Goal: Transaction & Acquisition: Purchase product/service

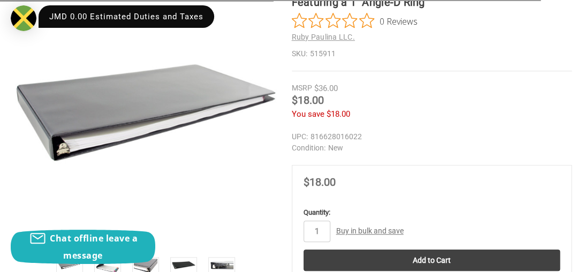
scroll to position [375, 0]
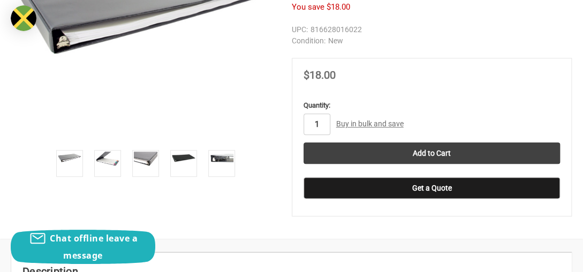
click at [320, 114] on input "1" at bounding box center [317, 124] width 27 height 21
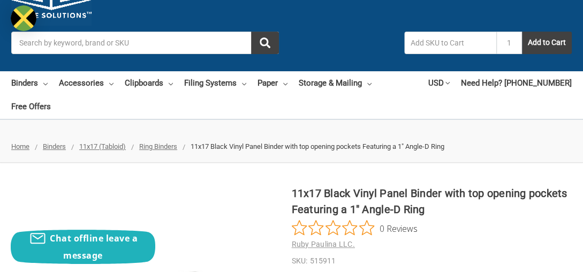
scroll to position [54, 0]
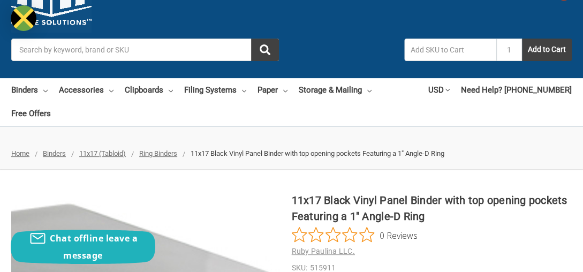
drag, startPoint x: 290, startPoint y: 175, endPoint x: 278, endPoint y: 179, distance: 13.0
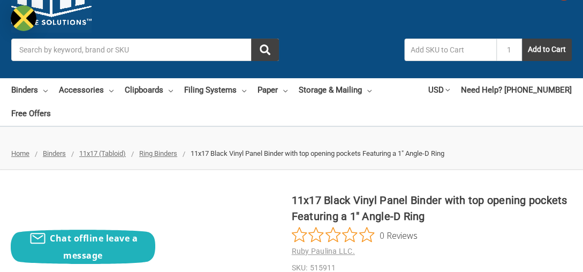
drag, startPoint x: 396, startPoint y: 187, endPoint x: 293, endPoint y: 175, distance: 103.1
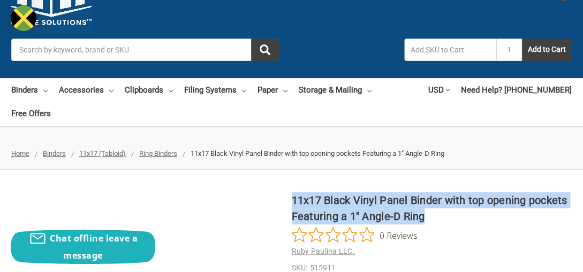
drag, startPoint x: 293, startPoint y: 174, endPoint x: 426, endPoint y: 187, distance: 133.5
click at [426, 192] on h1 "11x17 Black Vinyl Panel Binder with top opening pockets Featuring a 1" Angle-D …" at bounding box center [432, 208] width 281 height 32
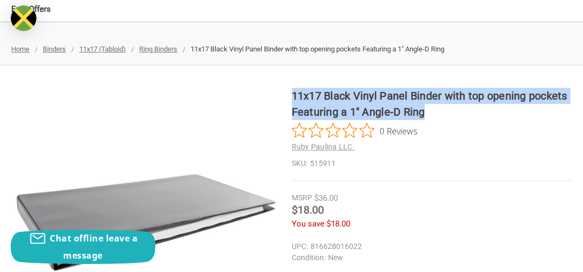
scroll to position [0, 0]
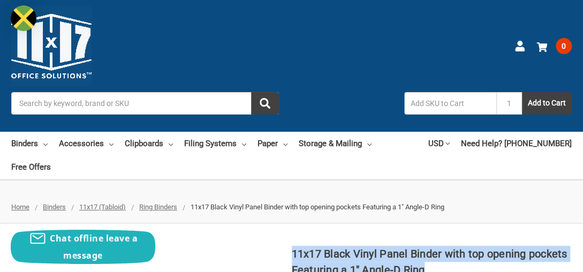
copy h1 "11x17 Black Vinyl Panel Binder with top opening pockets Featuring a 1" Angle-D …"
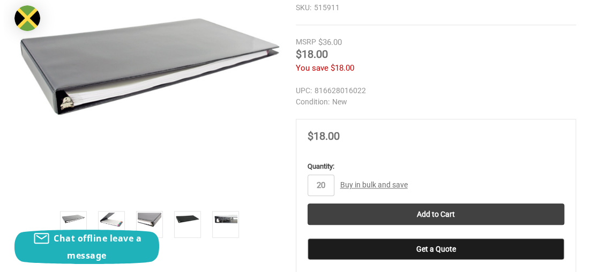
scroll to position [321, 0]
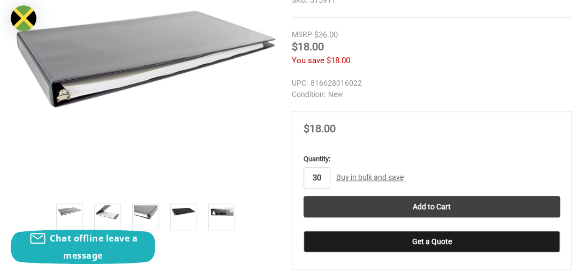
type input "30"
click at [387, 173] on link "Buy in bulk and save" at bounding box center [369, 177] width 67 height 9
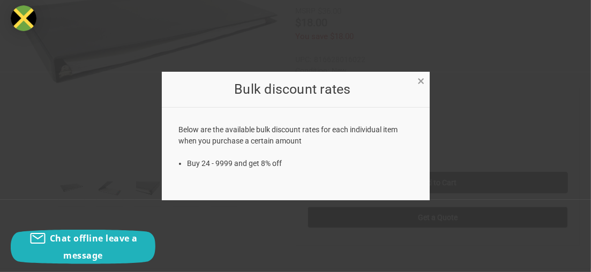
click at [418, 78] on span "×" at bounding box center [421, 81] width 7 height 16
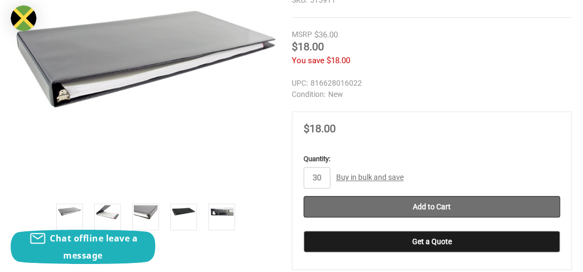
click at [476, 196] on input "Add to Cart" at bounding box center [432, 206] width 257 height 21
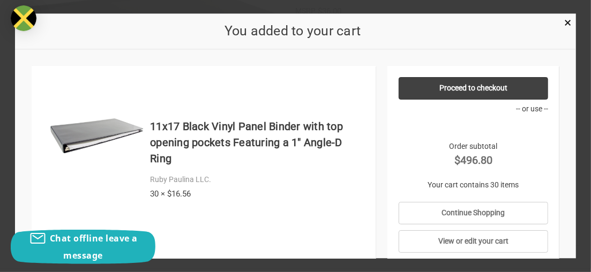
scroll to position [22, 0]
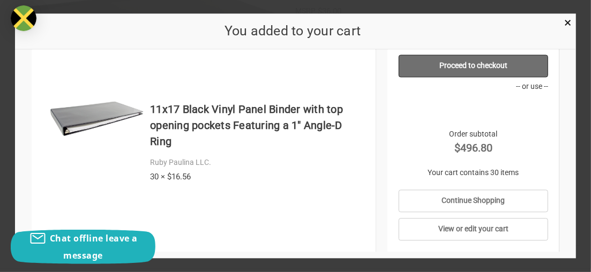
click at [459, 67] on link "Proceed to checkout" at bounding box center [472, 66] width 149 height 22
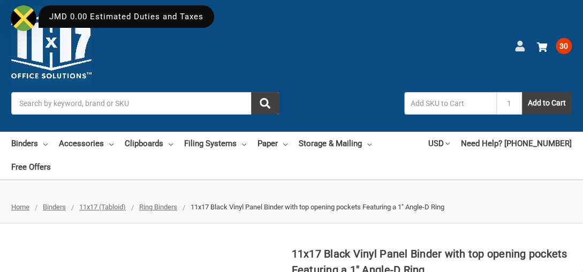
click at [521, 43] on use at bounding box center [519, 46] width 9 height 11
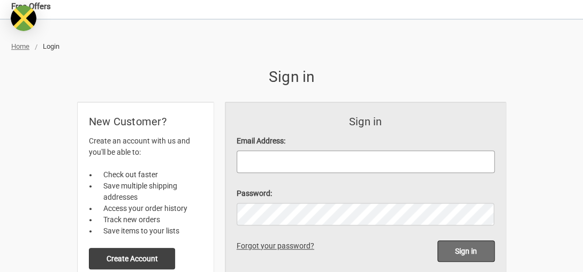
type input "tamoya@gdmassociates.com"
click at [469, 240] on input "Sign in" at bounding box center [465, 250] width 57 height 21
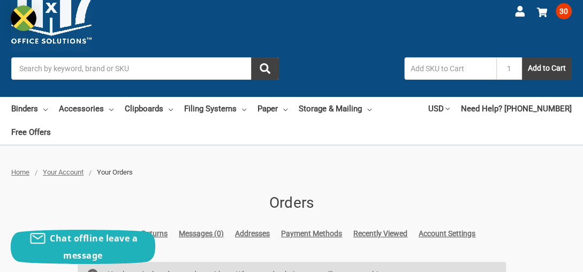
scroll to position [54, 0]
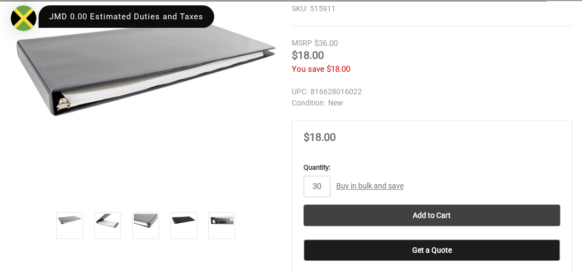
scroll to position [375, 0]
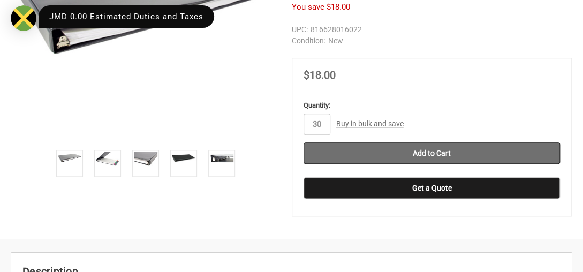
type input "30"
click at [424, 142] on input "Add to Cart" at bounding box center [432, 152] width 257 height 21
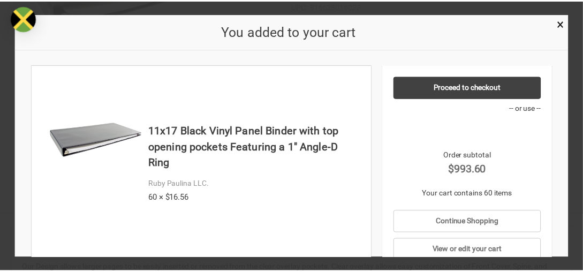
scroll to position [0, 0]
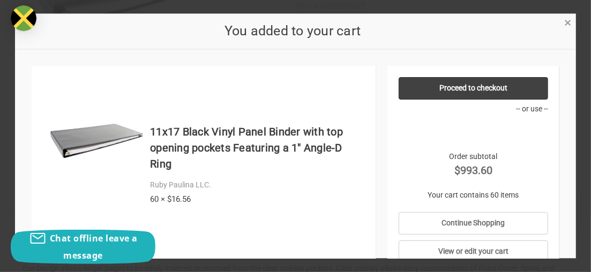
click at [565, 19] on span "×" at bounding box center [567, 23] width 7 height 16
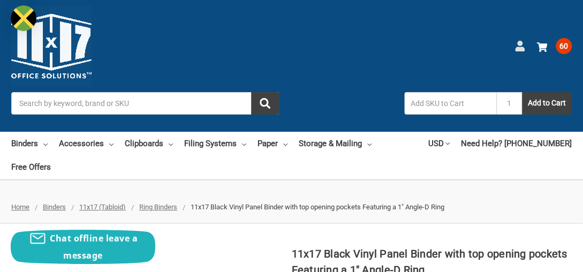
click at [519, 42] on use at bounding box center [519, 46] width 9 height 11
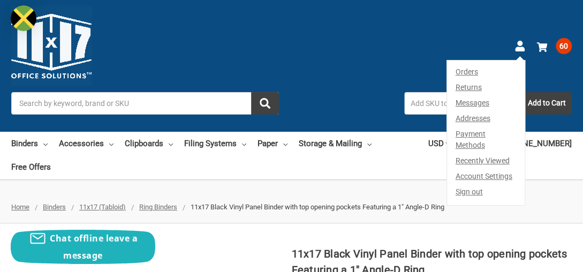
click at [461, 71] on link "Orders" at bounding box center [486, 70] width 78 height 19
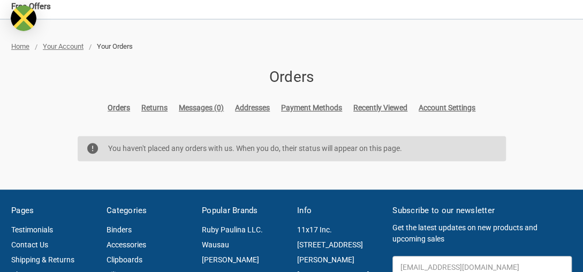
click at [122, 102] on link "Orders" at bounding box center [119, 107] width 22 height 11
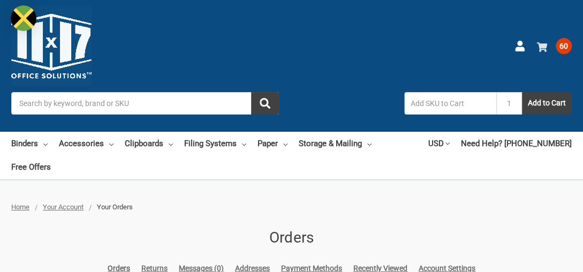
click at [545, 44] on use at bounding box center [542, 47] width 11 height 10
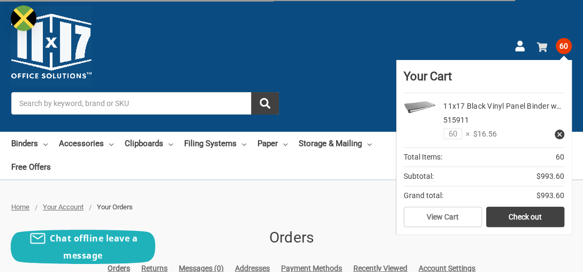
click at [562, 47] on span "60" at bounding box center [564, 46] width 16 height 16
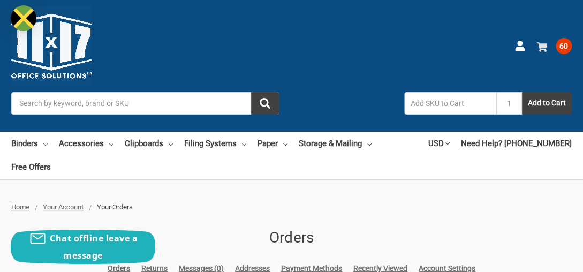
click at [565, 49] on span "60" at bounding box center [564, 46] width 16 height 16
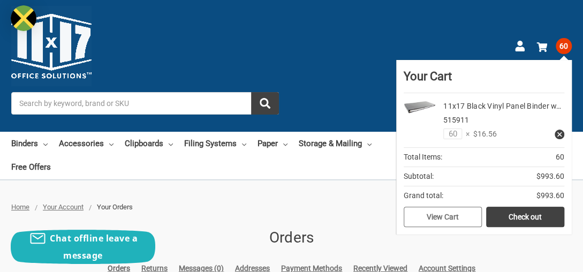
click at [461, 213] on link "View Cart" at bounding box center [443, 217] width 78 height 20
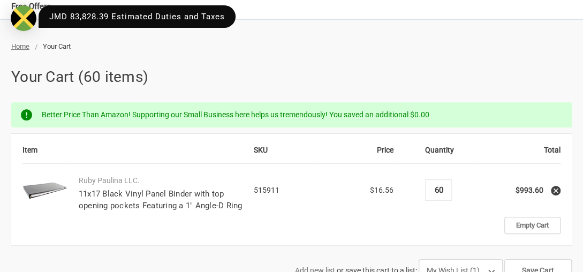
click at [438, 185] on input "60" at bounding box center [438, 190] width 19 height 10
type input "30"
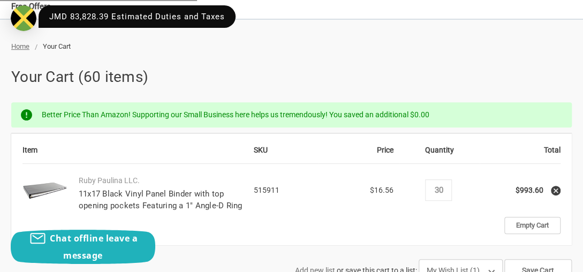
click at [458, 217] on td "Empty Cart" at bounding box center [440, 225] width 242 height 17
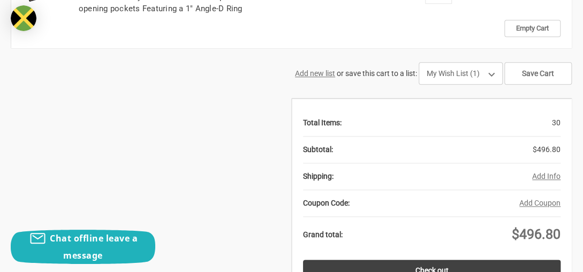
scroll to position [375, 0]
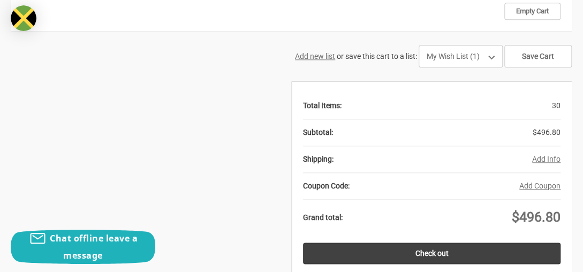
click at [538, 154] on button "Add Info" at bounding box center [546, 159] width 28 height 11
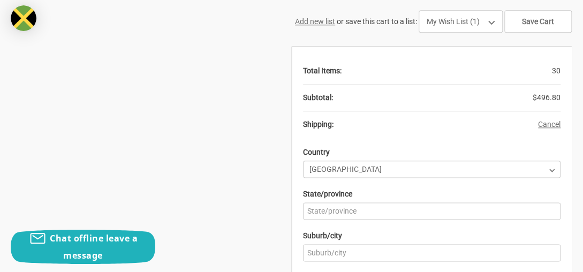
scroll to position [428, 0]
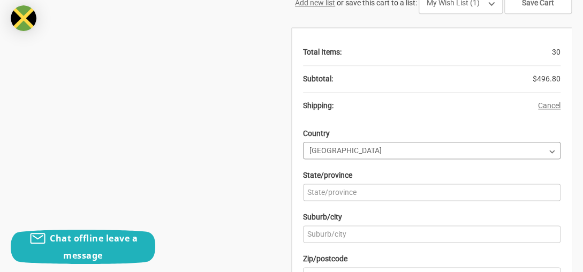
click at [350, 142] on select "Country Afghanistan Åland Islands Albania Algeria American Samoa Andorra Angola…" at bounding box center [432, 150] width 258 height 17
select select "226"
click at [303, 142] on select "Country Afghanistan Åland Islands Albania Algeria American Samoa Andorra Angola…" at bounding box center [432, 150] width 258 height 17
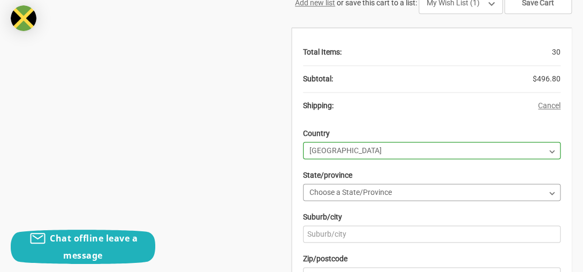
click at [333, 184] on select "Choose a State/Province Alabama Alaska American Samoa Arizona Arkansas Armed Fo…" at bounding box center [432, 192] width 258 height 17
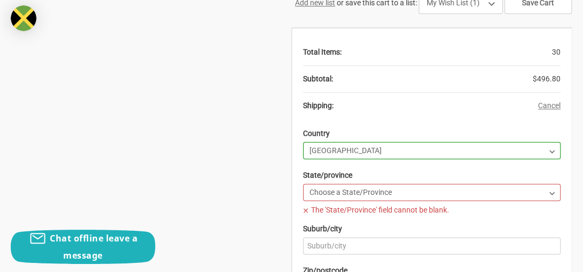
click at [347, 184] on select "Choose a State/Province Alabama Alaska American Samoa Arizona Arkansas Armed Fo…" at bounding box center [432, 192] width 258 height 17
click at [348, 184] on select "Choose a State/Province Alabama Alaska American Samoa Arizona Arkansas Armed Fo…" at bounding box center [432, 192] width 258 height 17
select select "18"
click at [303, 184] on select "Choose a State/Province Alabama Alaska American Samoa Arizona Arkansas Armed Fo…" at bounding box center [432, 192] width 258 height 17
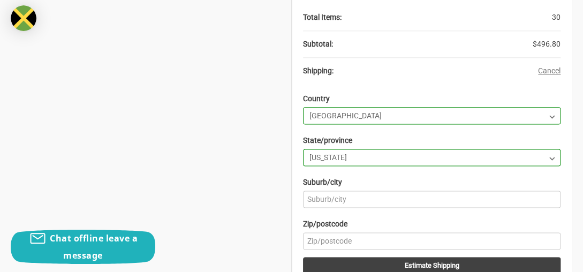
scroll to position [482, 0]
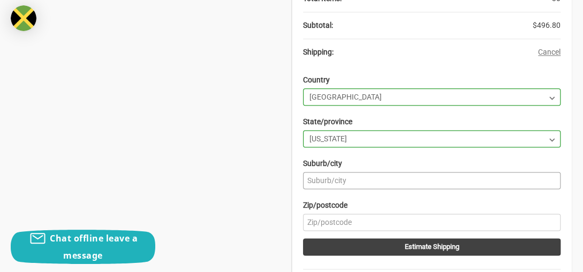
click at [325, 172] on input "Suburb/city" at bounding box center [432, 180] width 258 height 17
type input "l"
type input "Lauderdale Lakes"
click at [341, 214] on input "Zip/postcode" at bounding box center [432, 222] width 258 height 17
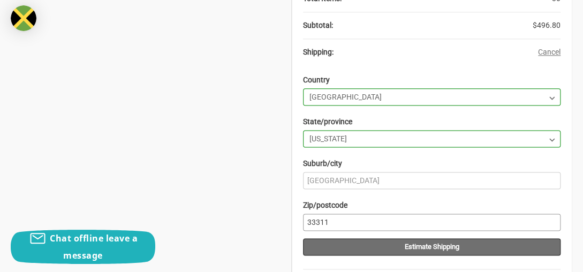
type input "33311"
click at [390, 238] on button "Estimate Shipping" at bounding box center [432, 246] width 258 height 17
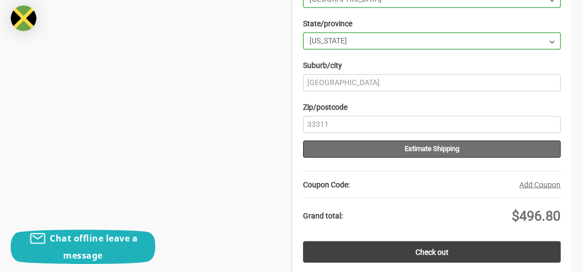
scroll to position [589, 0]
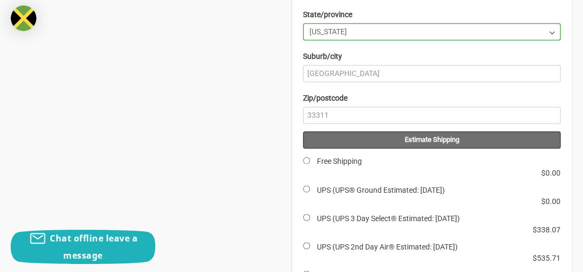
click at [425, 131] on button "Estimate Shipping" at bounding box center [432, 139] width 258 height 17
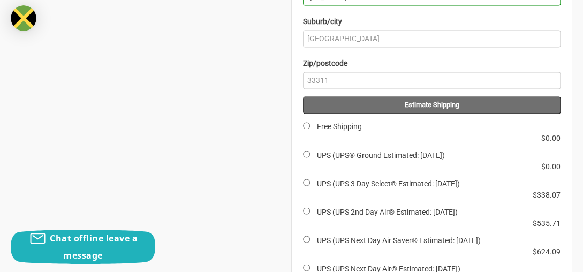
scroll to position [643, 0]
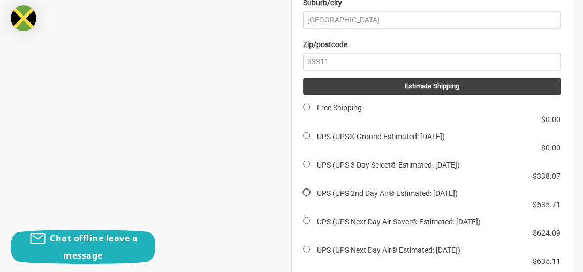
click at [306, 188] on input "UPS (UPS 2nd Day Air® Estimated: Mon, Sep 15)" at bounding box center [306, 191] width 7 height 7
radio input "true"
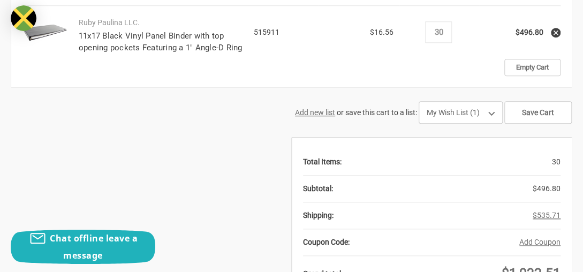
scroll to position [342, 0]
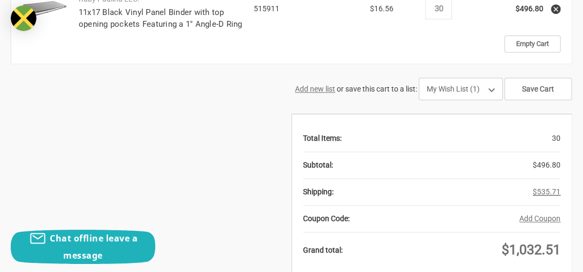
click at [542, 187] on link "$535.71" at bounding box center [547, 191] width 28 height 9
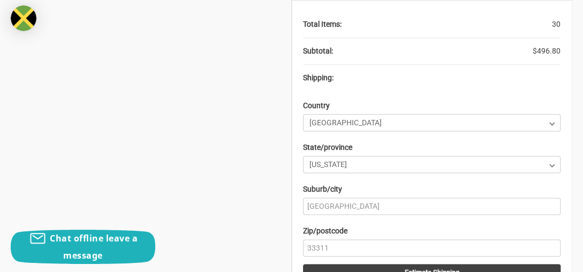
scroll to position [503, 0]
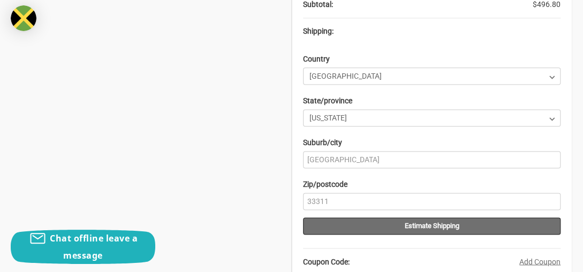
click at [424, 217] on button "Estimate Shipping" at bounding box center [432, 225] width 258 height 17
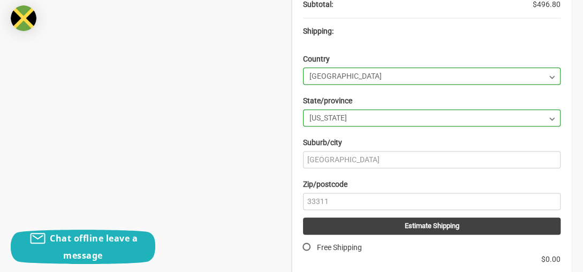
click at [306, 243] on input "Free Shipping" at bounding box center [306, 246] width 7 height 7
radio input "true"
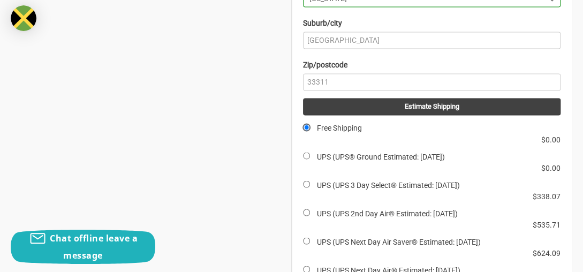
scroll to position [663, 0]
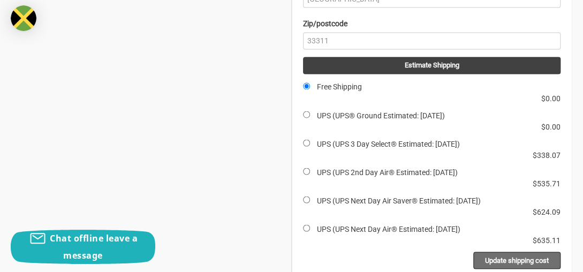
click at [512, 252] on input "Update shipping cost" at bounding box center [516, 260] width 87 height 17
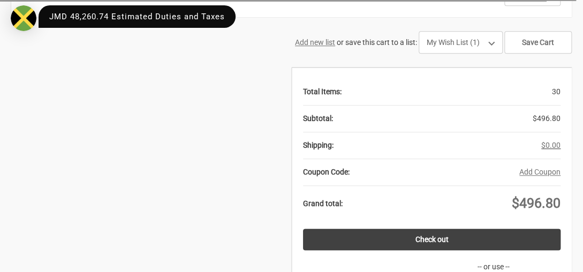
click at [550, 141] on link "$0.00" at bounding box center [550, 145] width 19 height 9
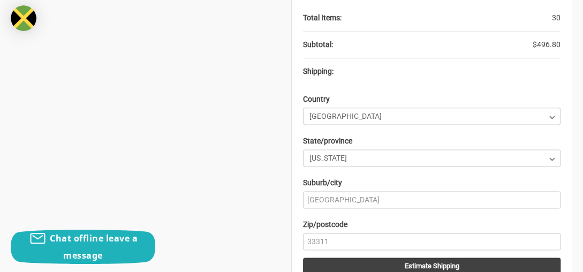
scroll to position [549, 0]
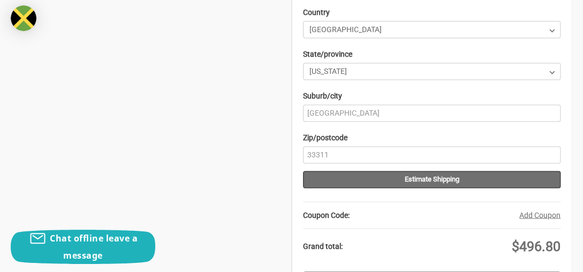
click at [460, 171] on button "Estimate Shipping" at bounding box center [432, 179] width 258 height 17
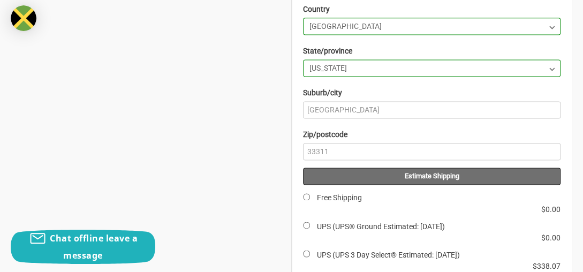
scroll to position [603, 0]
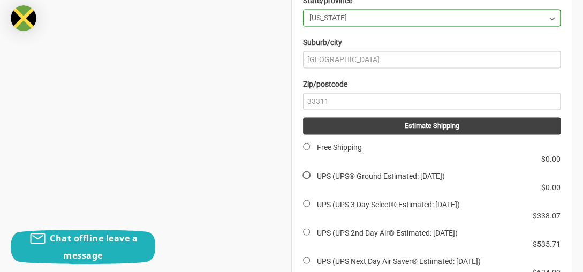
click at [304, 171] on input "UPS (UPS® Ground Estimated: [DATE])" at bounding box center [306, 174] width 7 height 7
radio input "true"
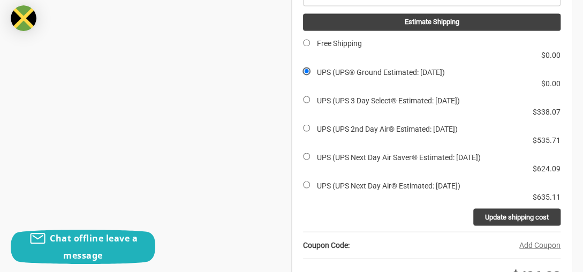
scroll to position [764, 0]
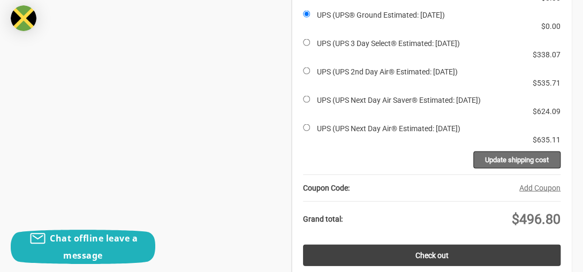
click at [505, 152] on input "Update shipping cost" at bounding box center [516, 160] width 87 height 17
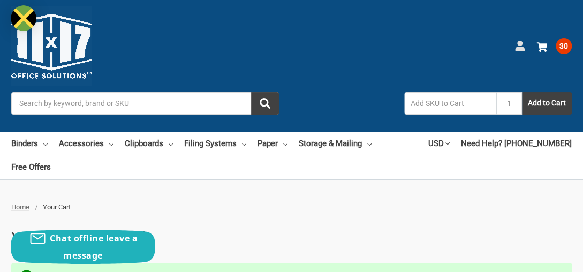
click at [516, 49] on use at bounding box center [519, 46] width 9 height 11
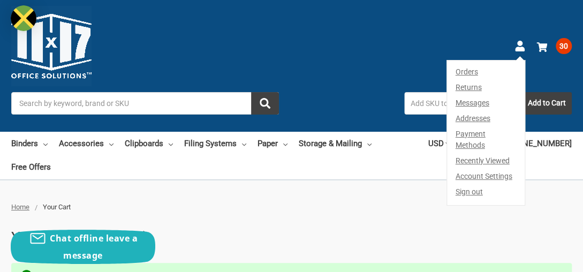
click at [469, 116] on link "Addresses" at bounding box center [486, 119] width 78 height 16
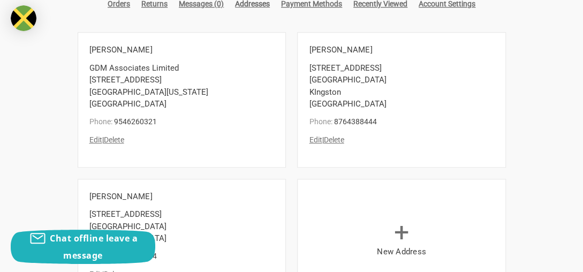
scroll to position [161, 0]
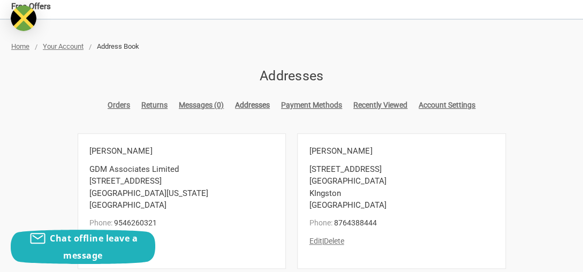
click at [93, 237] on link "Edit" at bounding box center [95, 241] width 13 height 9
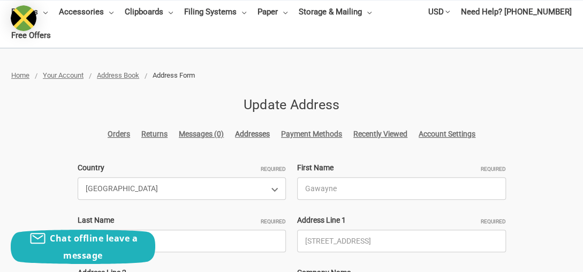
scroll to position [161, 0]
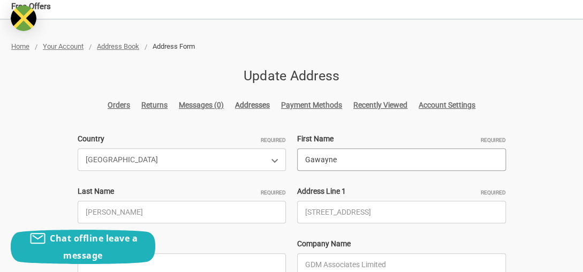
click at [354, 148] on input "Gawayne" at bounding box center [401, 159] width 209 height 22
drag, startPoint x: 354, startPoint y: 132, endPoint x: 300, endPoint y: 133, distance: 53.6
click at [300, 148] on input "Gawayne" at bounding box center [401, 159] width 209 height 22
type input "D"
type input "GDM Associates Limited"
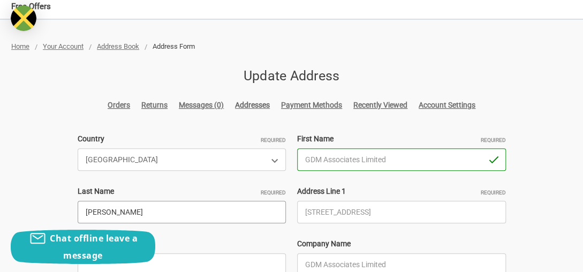
click at [180, 201] on input "[PERSON_NAME]" at bounding box center [182, 212] width 209 height 22
drag, startPoint x: 133, startPoint y: 185, endPoint x: 86, endPoint y: 181, distance: 46.8
click at [86, 201] on input "[PERSON_NAME]" at bounding box center [182, 212] width 209 height 22
click at [151, 201] on input "[PERSON_NAME]" at bounding box center [182, 212] width 209 height 22
click at [145, 201] on input "[PERSON_NAME]" at bounding box center [182, 212] width 209 height 22
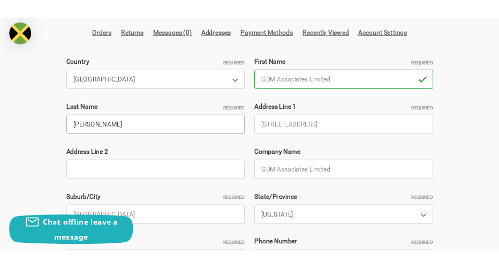
scroll to position [268, 0]
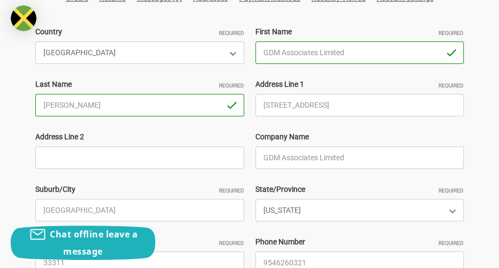
click at [21, 182] on div "Home Your Account Address Book Address Form Update Address Orders Returns Messa…" at bounding box center [249, 127] width 499 height 387
click at [387, 35] on label "First Name Required" at bounding box center [359, 31] width 209 height 11
click at [387, 41] on input "GDM Associates Limited" at bounding box center [359, 52] width 209 height 22
drag, startPoint x: 116, startPoint y: 104, endPoint x: 61, endPoint y: 86, distance: 58.4
click at [61, 86] on div "Last Name Required [GEOGRAPHIC_DATA]" at bounding box center [140, 97] width 220 height 37
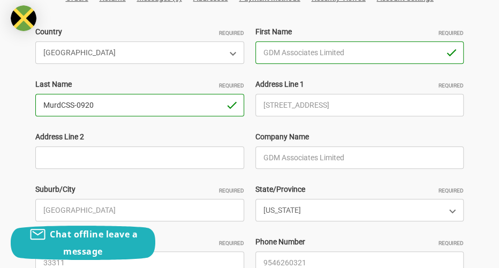
click at [63, 106] on input "MurdCSS-0920" at bounding box center [139, 105] width 209 height 22
type input "CSS-0920"
click at [188, 130] on div "Country Required Choose a Country [GEOGRAPHIC_DATA] [GEOGRAPHIC_DATA] [GEOGRAPH…" at bounding box center [250, 157] width 440 height 262
click at [147, 131] on label "Address Line 2" at bounding box center [139, 136] width 209 height 11
click at [147, 146] on input "Address Line 2" at bounding box center [139, 157] width 209 height 22
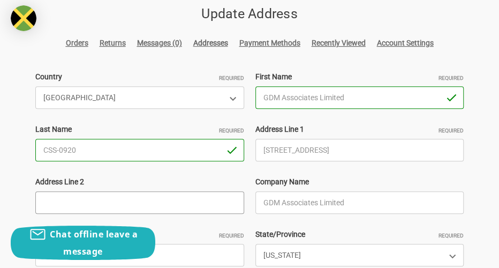
scroll to position [214, 0]
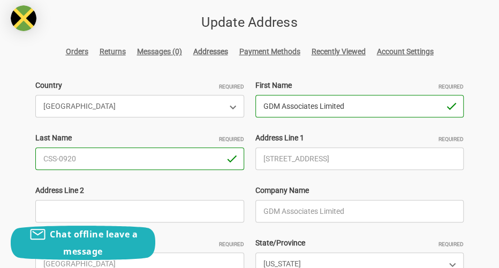
drag, startPoint x: 360, startPoint y: 104, endPoint x: 216, endPoint y: 99, distance: 143.6
click at [216, 99] on div "Country Required Choose a Country [GEOGRAPHIC_DATA] [GEOGRAPHIC_DATA] [GEOGRAPH…" at bounding box center [250, 211] width 440 height 262
type input "GAWAYNE"
drag, startPoint x: 129, startPoint y: 154, endPoint x: 33, endPoint y: 144, distance: 95.9
click at [34, 143] on div "Last Name Required CSS-0920" at bounding box center [140, 150] width 220 height 37
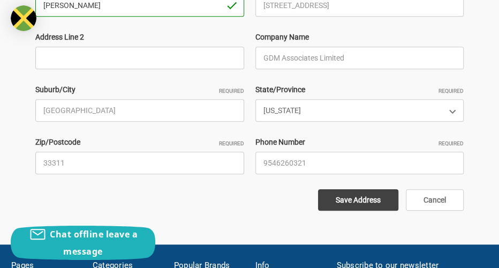
scroll to position [321, 0]
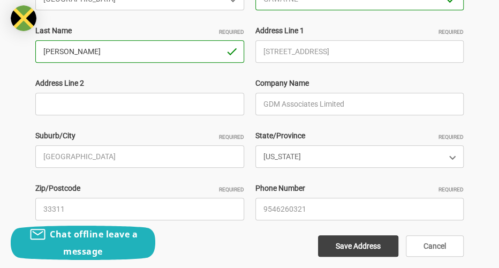
type input "[PERSON_NAME]"
click at [361, 107] on input "GDM Associates Limited" at bounding box center [359, 104] width 209 height 22
paste input "CSS-0920"
type input "GDM Associates Limited CSS-0920"
drag, startPoint x: 147, startPoint y: 161, endPoint x: 9, endPoint y: 157, distance: 137.7
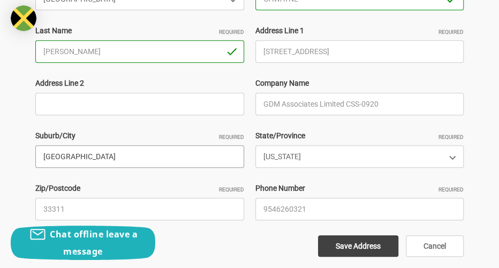
click at [9, 157] on div "Home Your Account Address Book Address Form Update Address Orders Returns Messa…" at bounding box center [249, 74] width 499 height 387
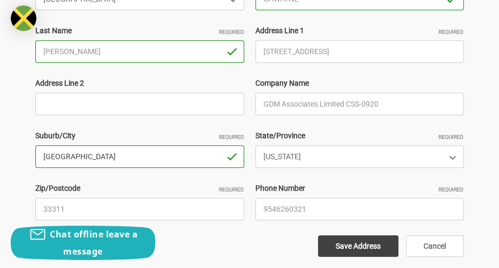
type input "[GEOGRAPHIC_DATA]"
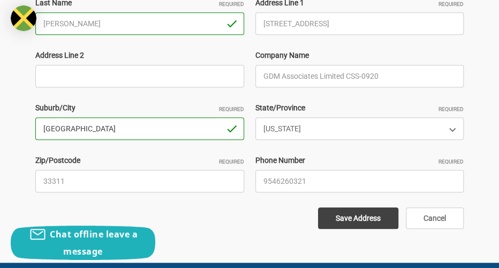
scroll to position [375, 0]
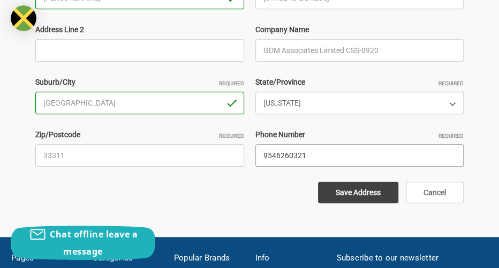
drag, startPoint x: 314, startPoint y: 154, endPoint x: 222, endPoint y: 145, distance: 93.0
click at [222, 145] on div "Country Required Choose a Country [GEOGRAPHIC_DATA] [GEOGRAPHIC_DATA] [GEOGRAPH…" at bounding box center [250, 50] width 440 height 262
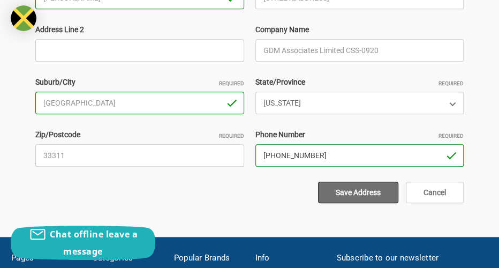
type input "[PHONE_NUMBER]"
click at [344, 190] on input "Save Address" at bounding box center [358, 192] width 80 height 21
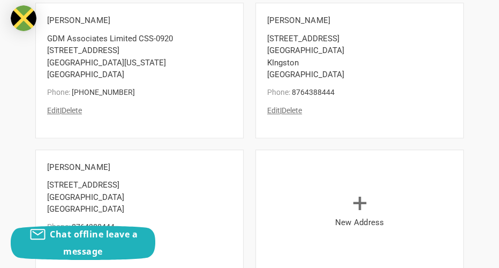
scroll to position [321, 0]
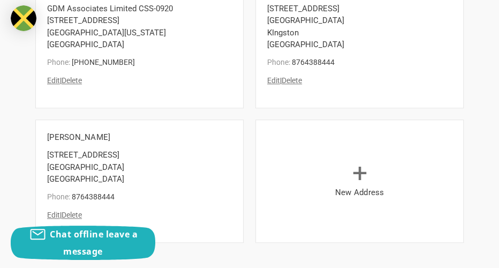
drag, startPoint x: 301, startPoint y: 80, endPoint x: 304, endPoint y: 46, distance: 34.4
click at [301, 80] on button "Delete" at bounding box center [292, 80] width 20 height 11
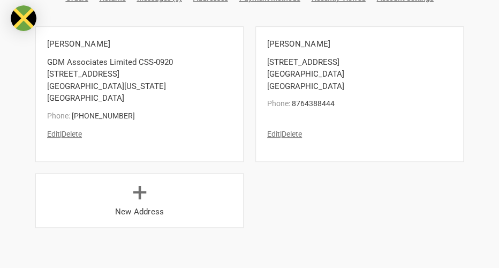
click at [295, 129] on button "Delete" at bounding box center [292, 134] width 20 height 11
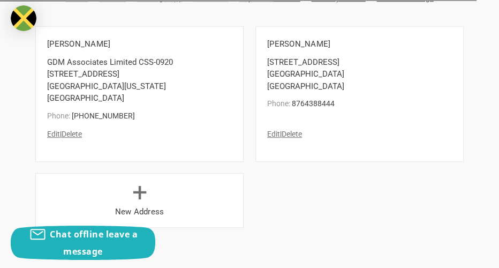
click at [297, 133] on button "Delete" at bounding box center [292, 134] width 20 height 11
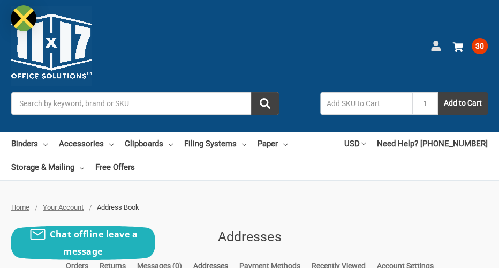
click at [433, 45] on icon at bounding box center [436, 46] width 11 height 11
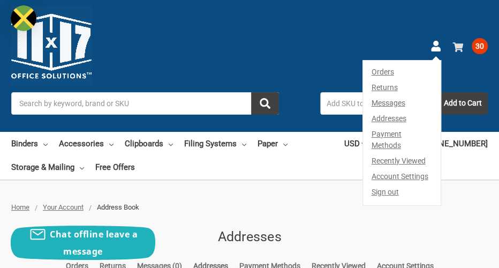
click at [477, 47] on span "30" at bounding box center [480, 46] width 16 height 16
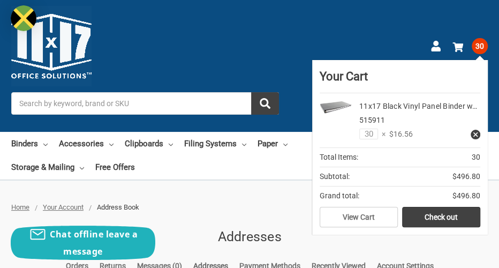
scroll to position [54, 0]
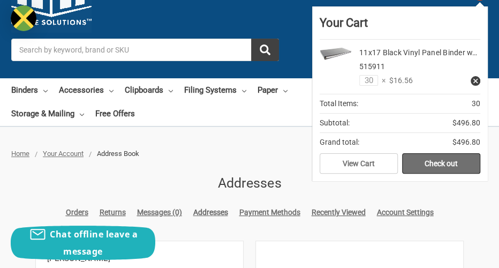
click at [441, 157] on link "Check out" at bounding box center [441, 163] width 78 height 20
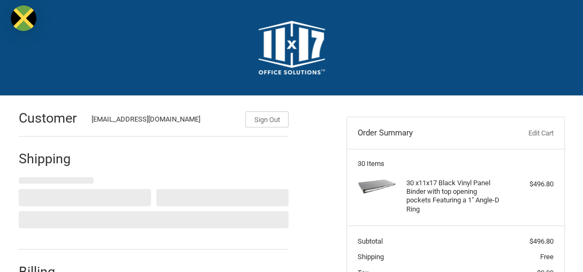
select select "US"
select select "FL"
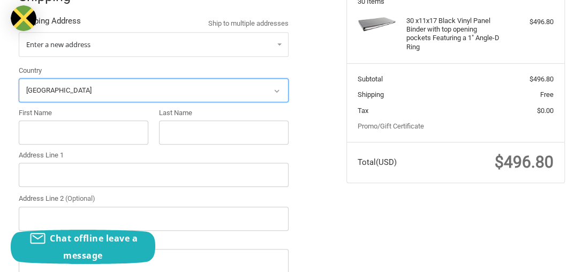
scroll to position [109, 0]
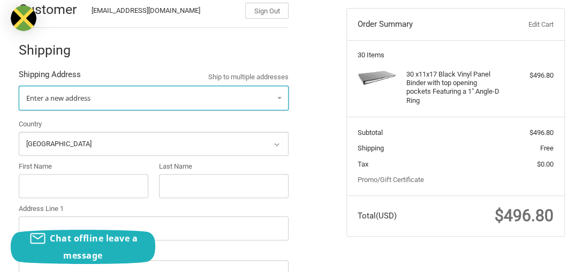
click at [259, 100] on link "Enter a new address" at bounding box center [154, 98] width 270 height 25
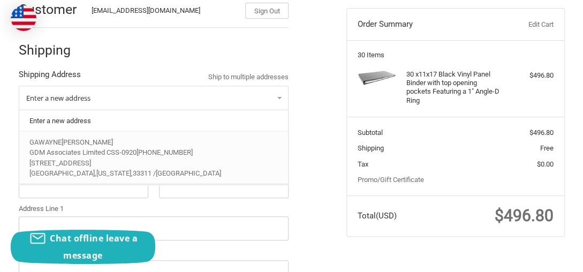
click at [190, 159] on p "[STREET_ADDRESS]" at bounding box center [153, 162] width 248 height 11
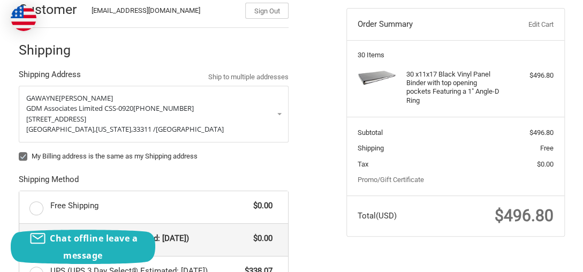
click at [23, 154] on label "My Billing address is the same as my Shipping address" at bounding box center [154, 156] width 270 height 9
click at [19, 152] on input "My Billing address is the same as my Shipping address" at bounding box center [19, 151] width 1 height 1
checkbox input "false"
